Goal: Information Seeking & Learning: Learn about a topic

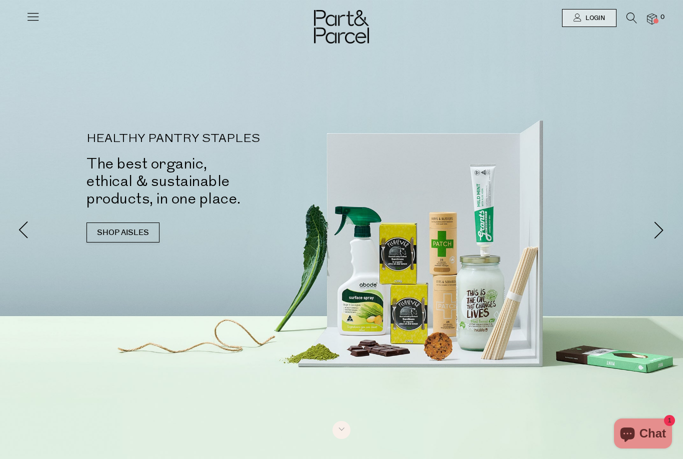
click at [637, 15] on icon at bounding box center [632, 18] width 11 height 11
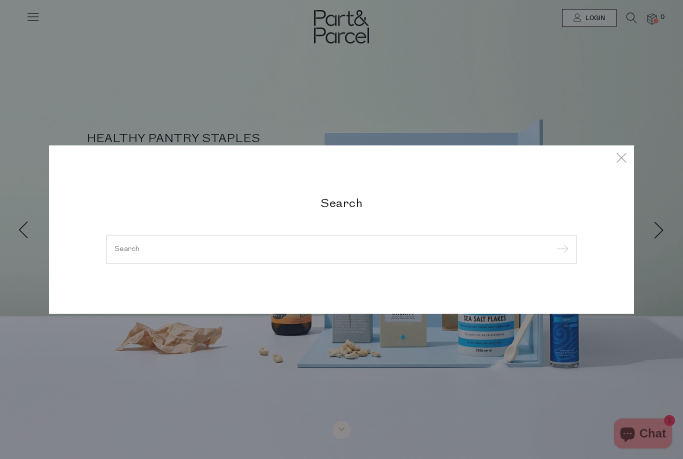
click at [376, 258] on div at bounding box center [342, 249] width 470 height 29
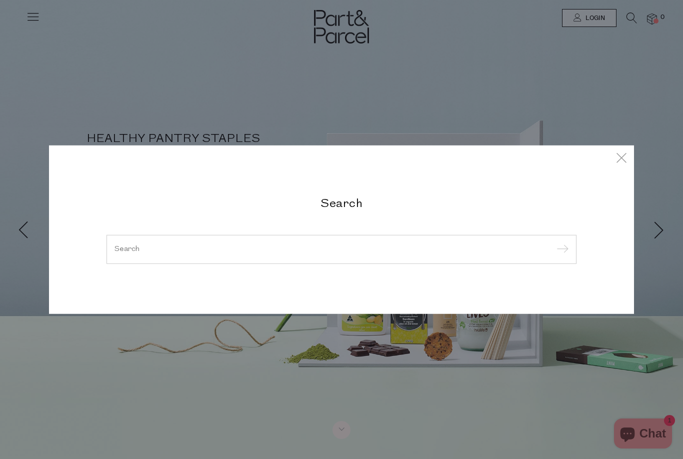
click at [349, 259] on div at bounding box center [342, 249] width 470 height 29
click at [313, 253] on input "search" at bounding box center [342, 250] width 454 height 8
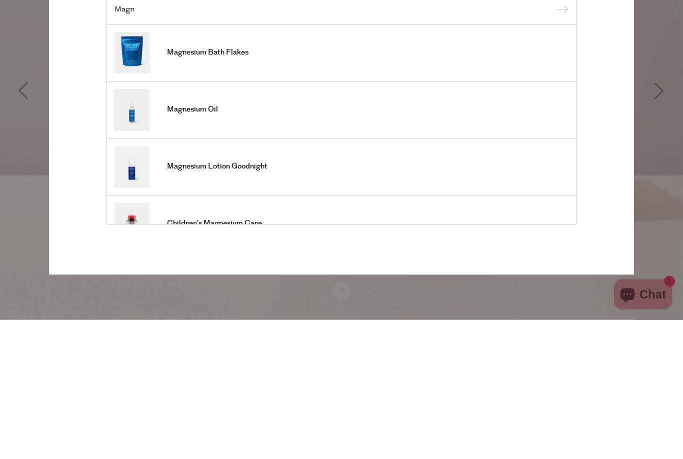
type input "Magn"
click at [419, 285] on link "Magnesium Lotion Goodnight" at bounding box center [342, 306] width 454 height 42
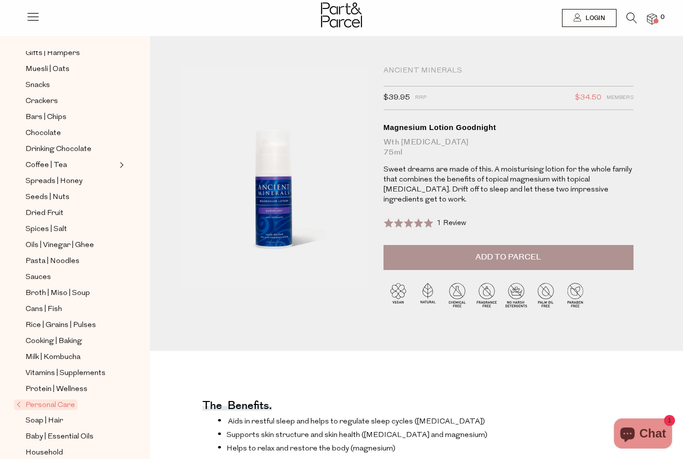
scroll to position [113, 0]
click at [97, 368] on span "Vitamins | Supplements" at bounding box center [66, 374] width 80 height 12
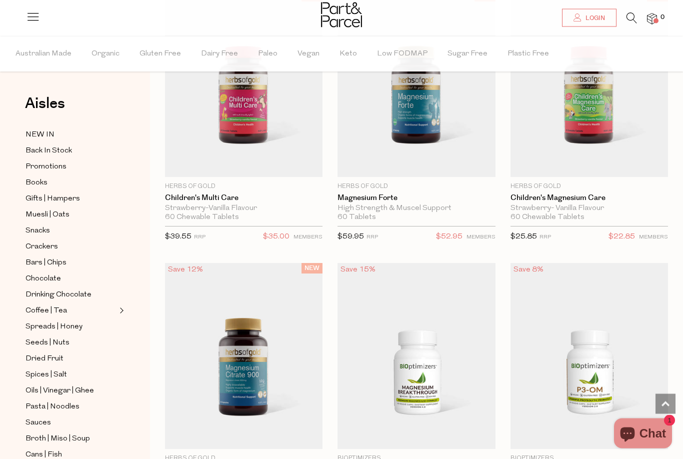
scroll to position [2044, 0]
click at [250, 351] on img at bounding box center [244, 356] width 158 height 186
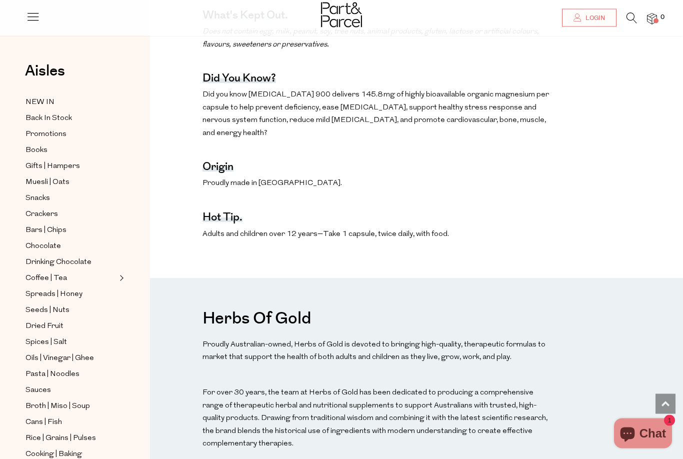
scroll to position [680, 0]
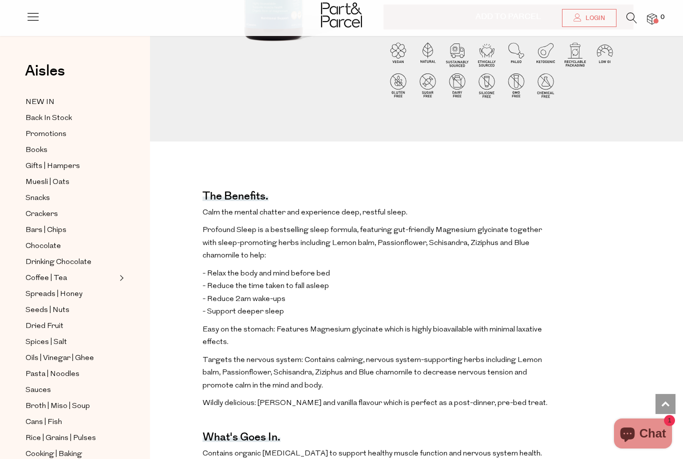
scroll to position [208, 0]
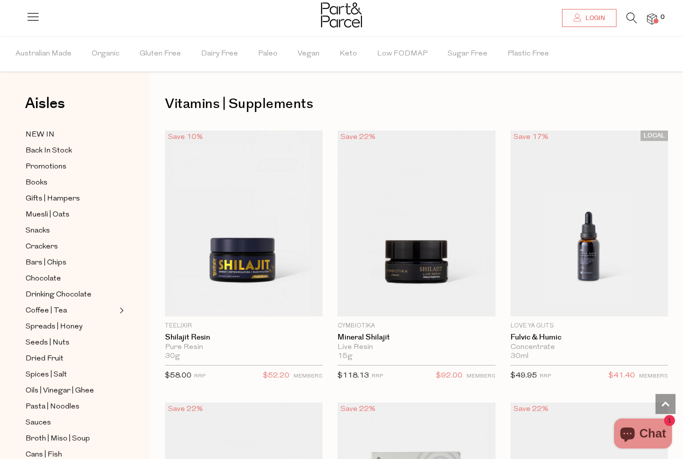
scroll to position [2077, 0]
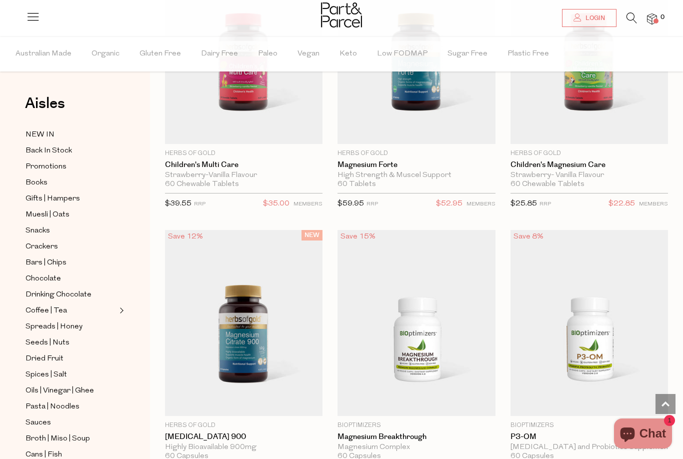
click at [414, 101] on img at bounding box center [417, 51] width 158 height 186
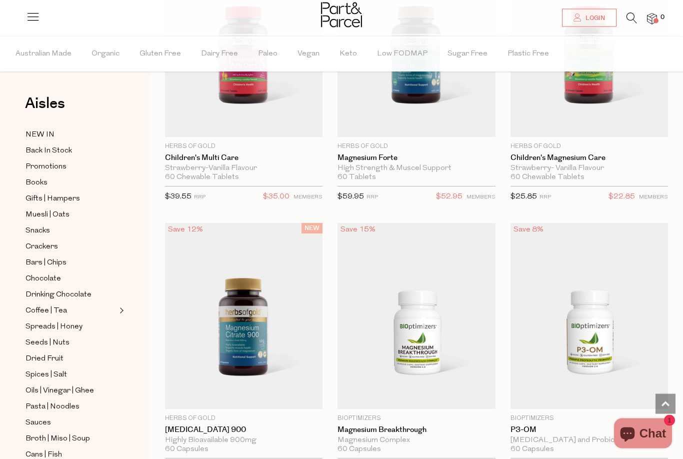
scroll to position [2084, 0]
click at [244, 302] on img at bounding box center [244, 316] width 158 height 186
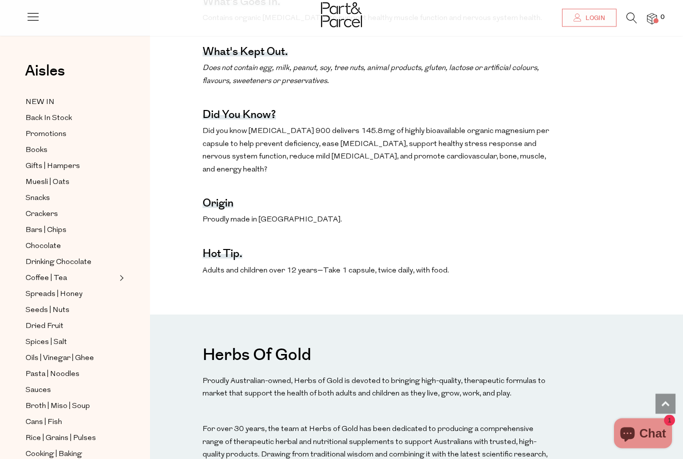
scroll to position [644, 0]
click at [326, 195] on div "The benefits. Calm the mental chatter and experience deep, restful sleep. Profo…" at bounding box center [377, 7] width 349 height 549
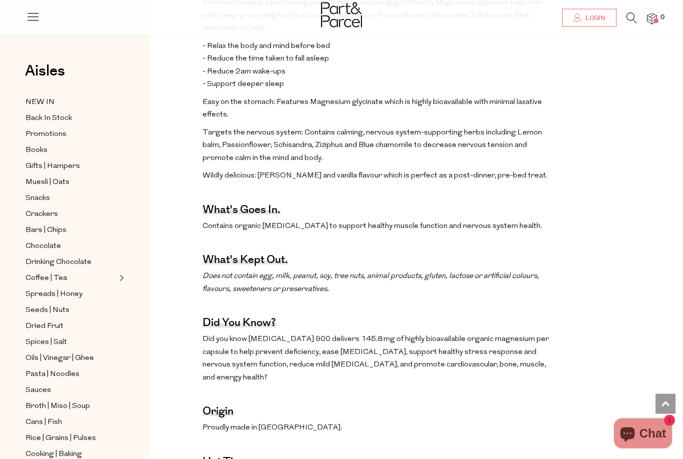
scroll to position [436, 0]
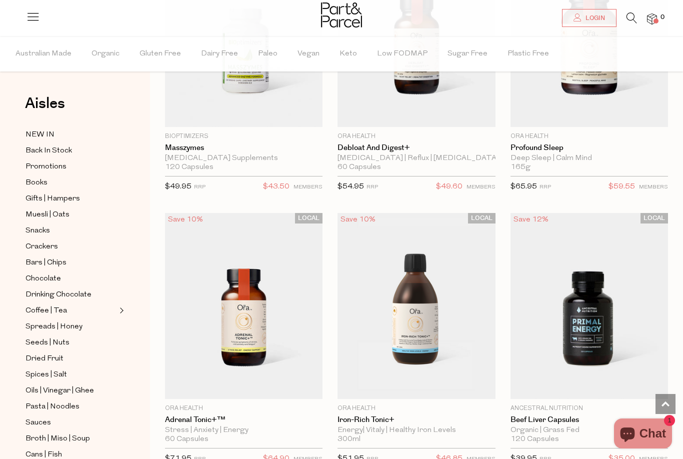
scroll to position [2654, 0]
